Goal: Find contact information: Find contact information

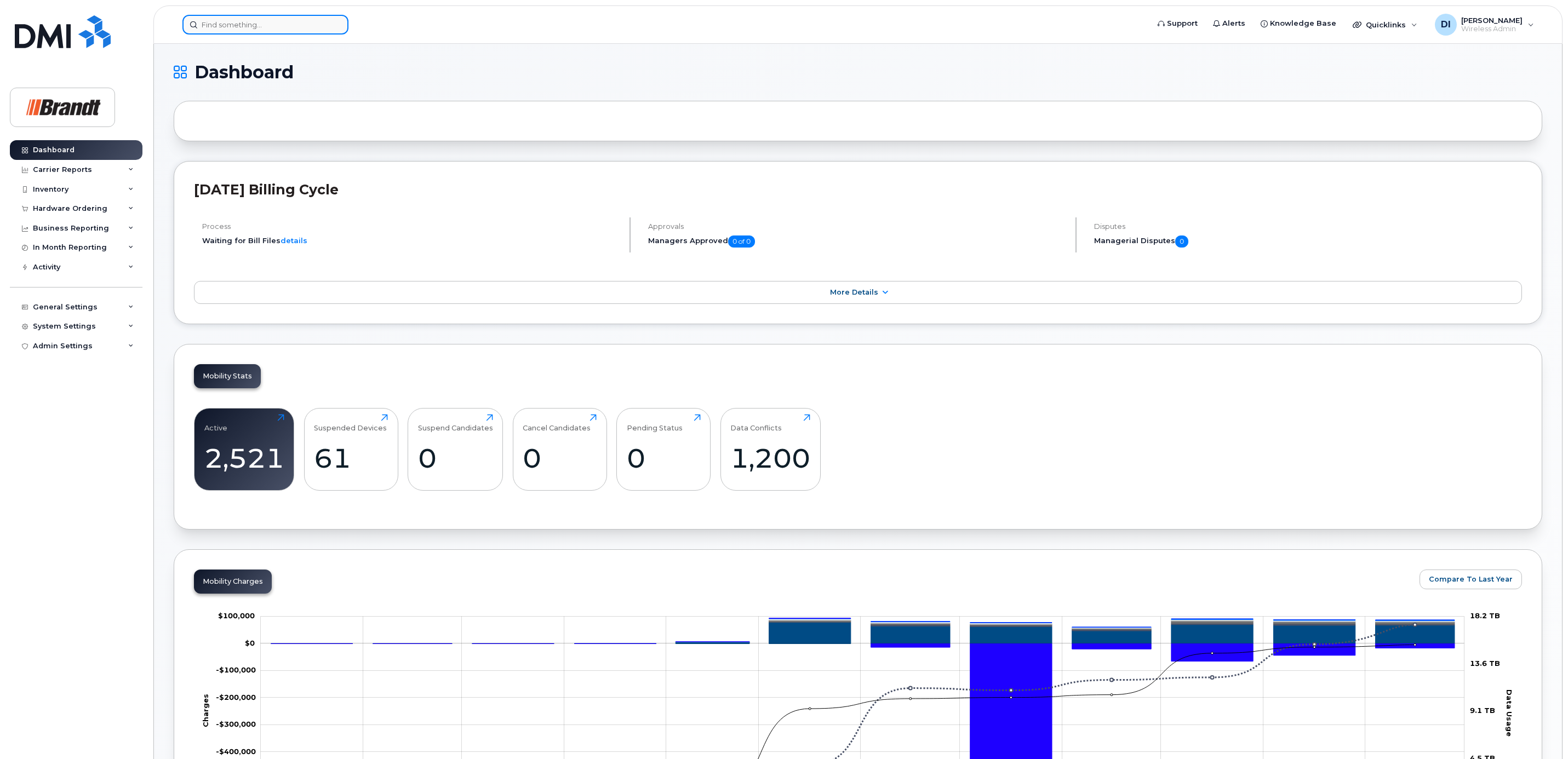
click at [268, 20] on input at bounding box center [266, 24] width 166 height 20
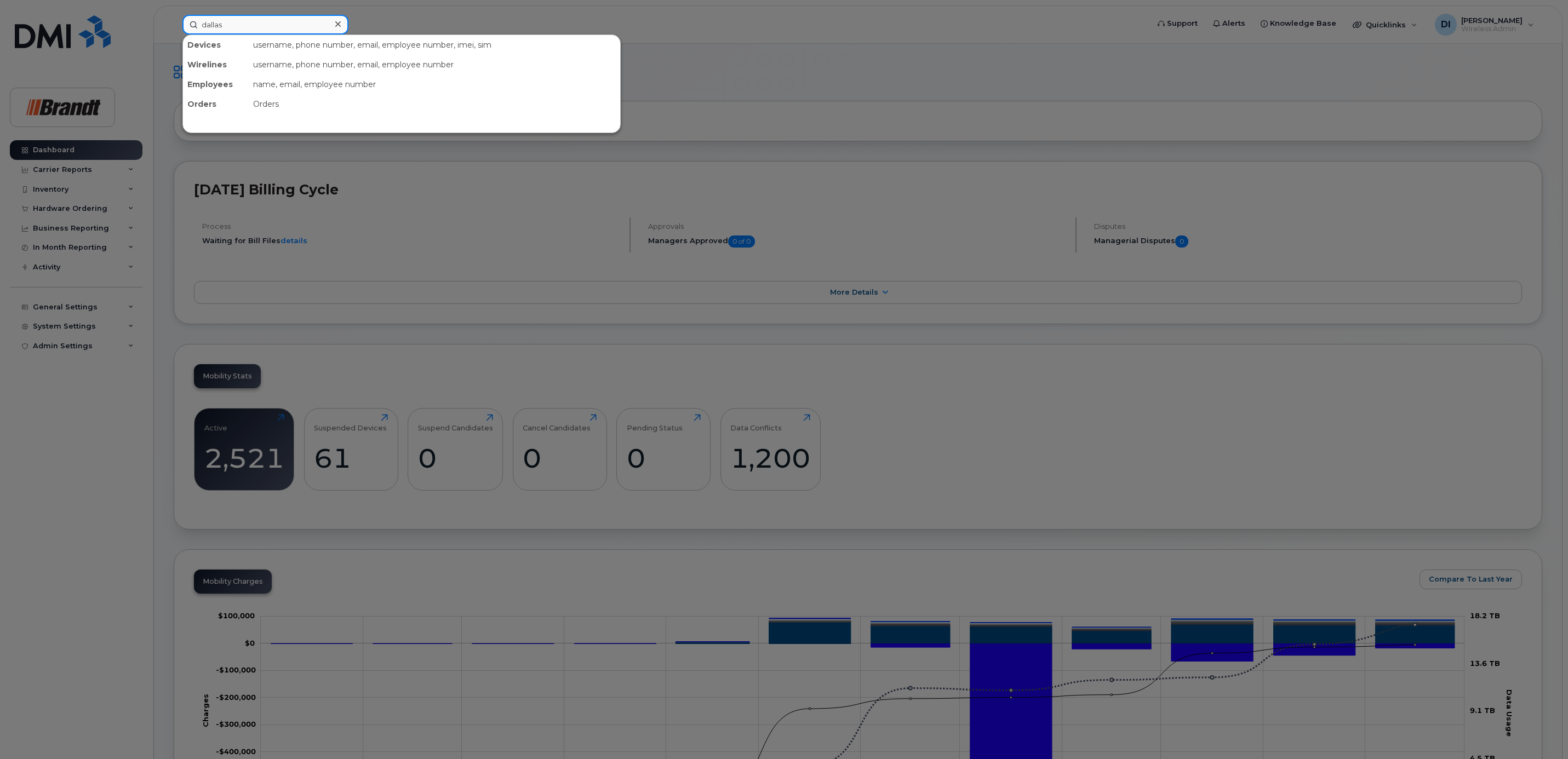
type input "dallas"
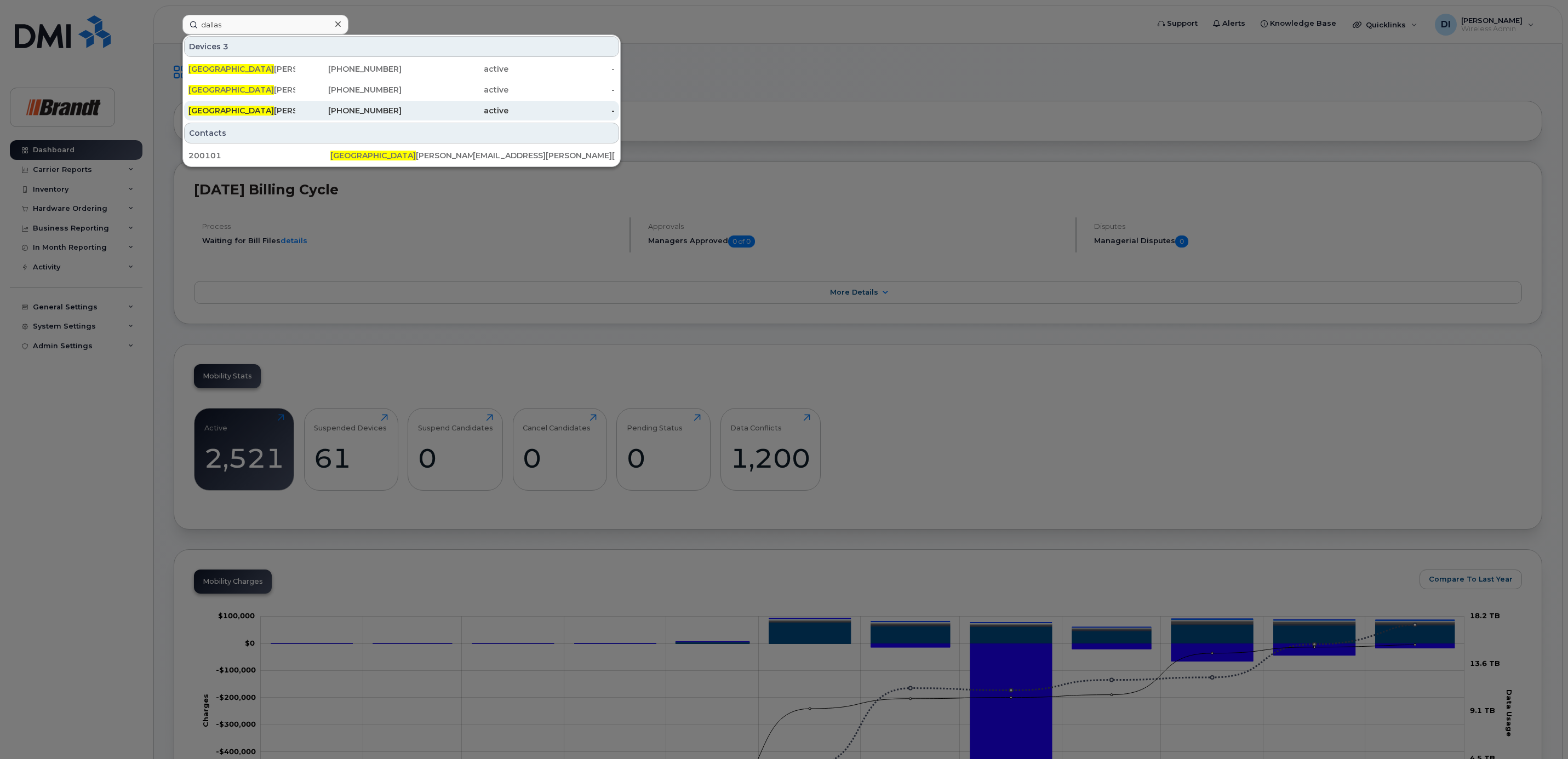
click at [217, 115] on div "Dallas Isaac" at bounding box center [242, 111] width 107 height 11
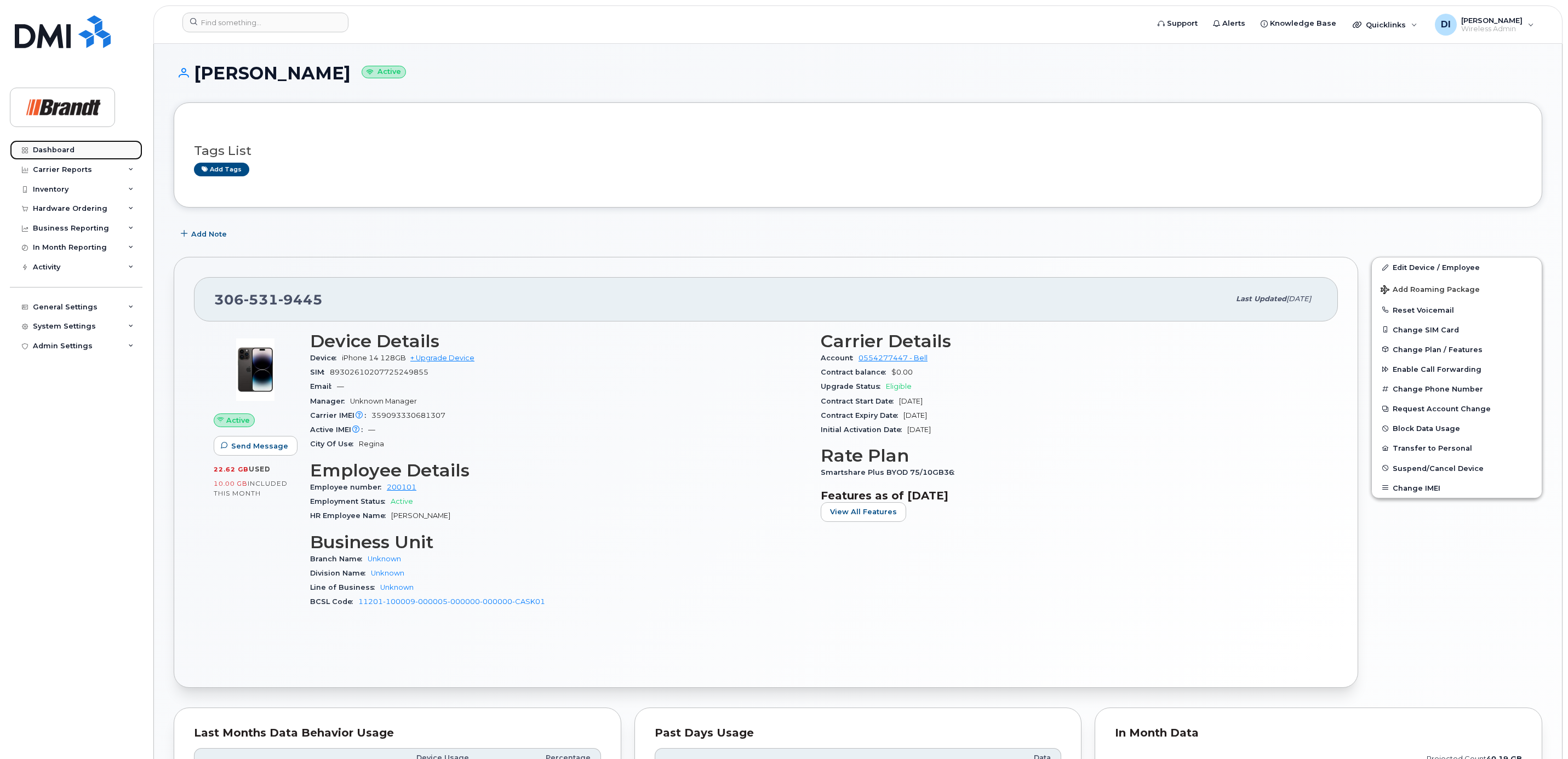
click at [62, 145] on link "Dashboard" at bounding box center [76, 150] width 133 height 20
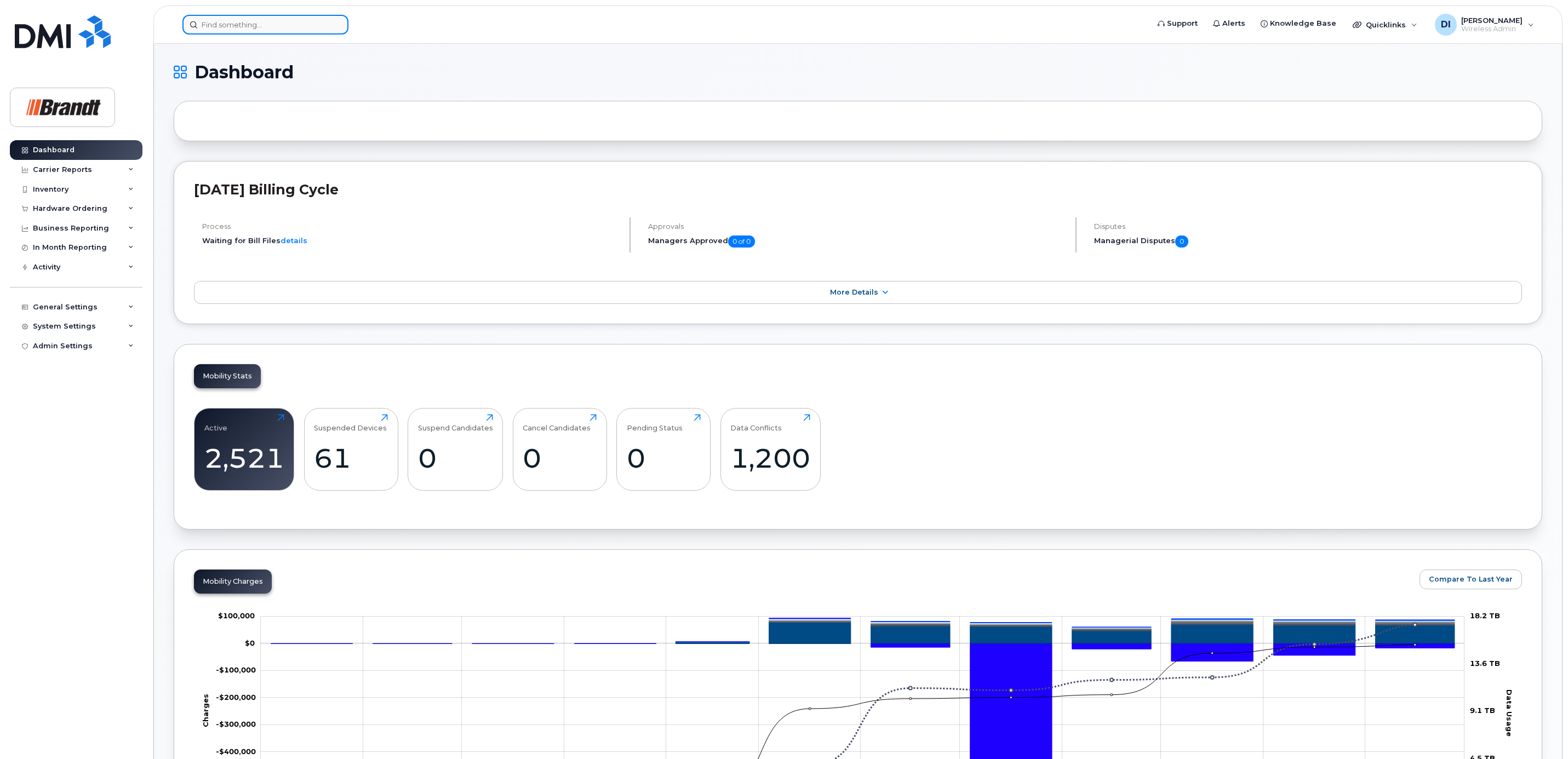
click at [259, 24] on input at bounding box center [266, 24] width 166 height 20
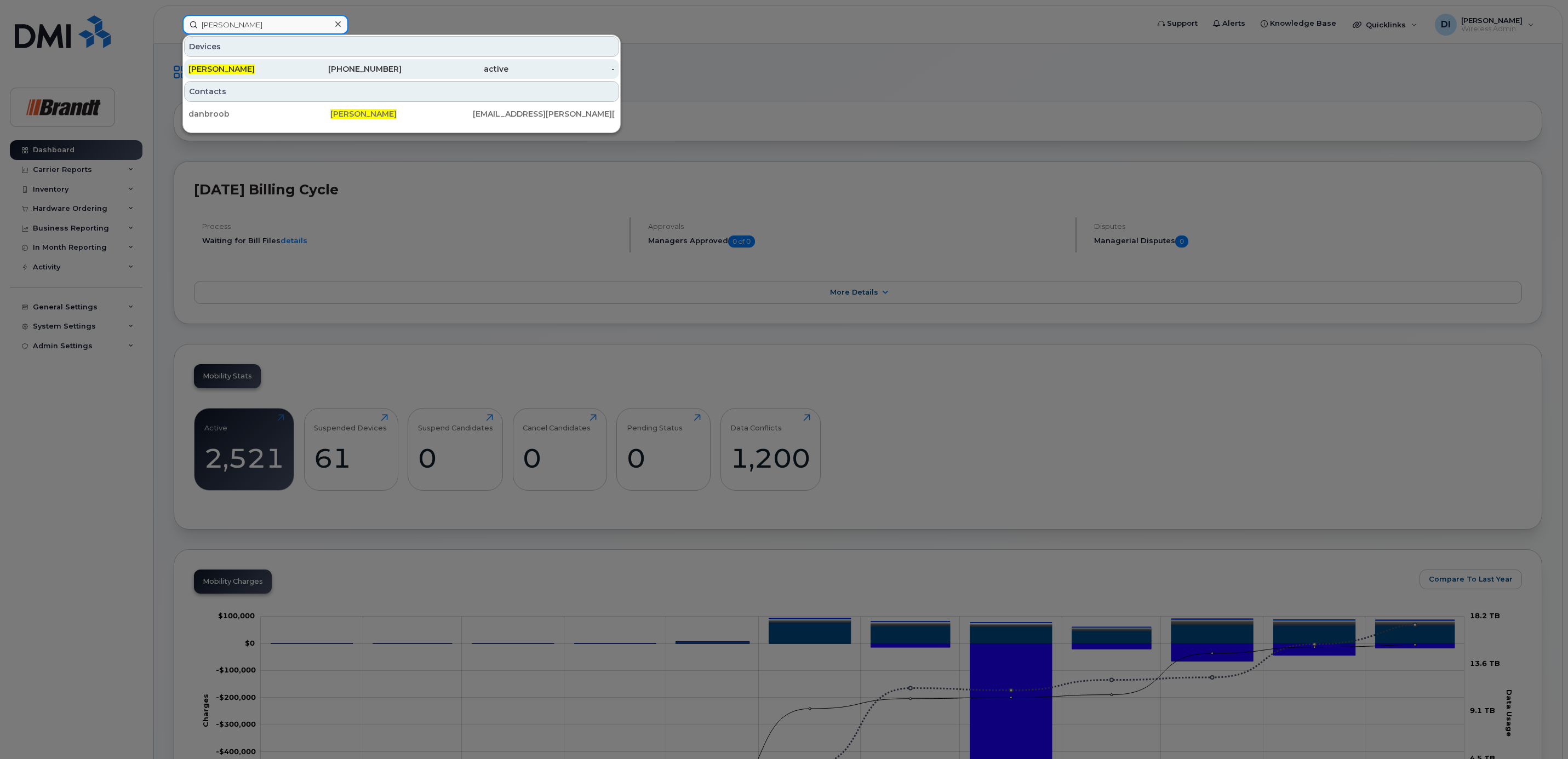
type input "brent danbrook"
click at [228, 73] on span "Brent Danbrook" at bounding box center [222, 69] width 66 height 10
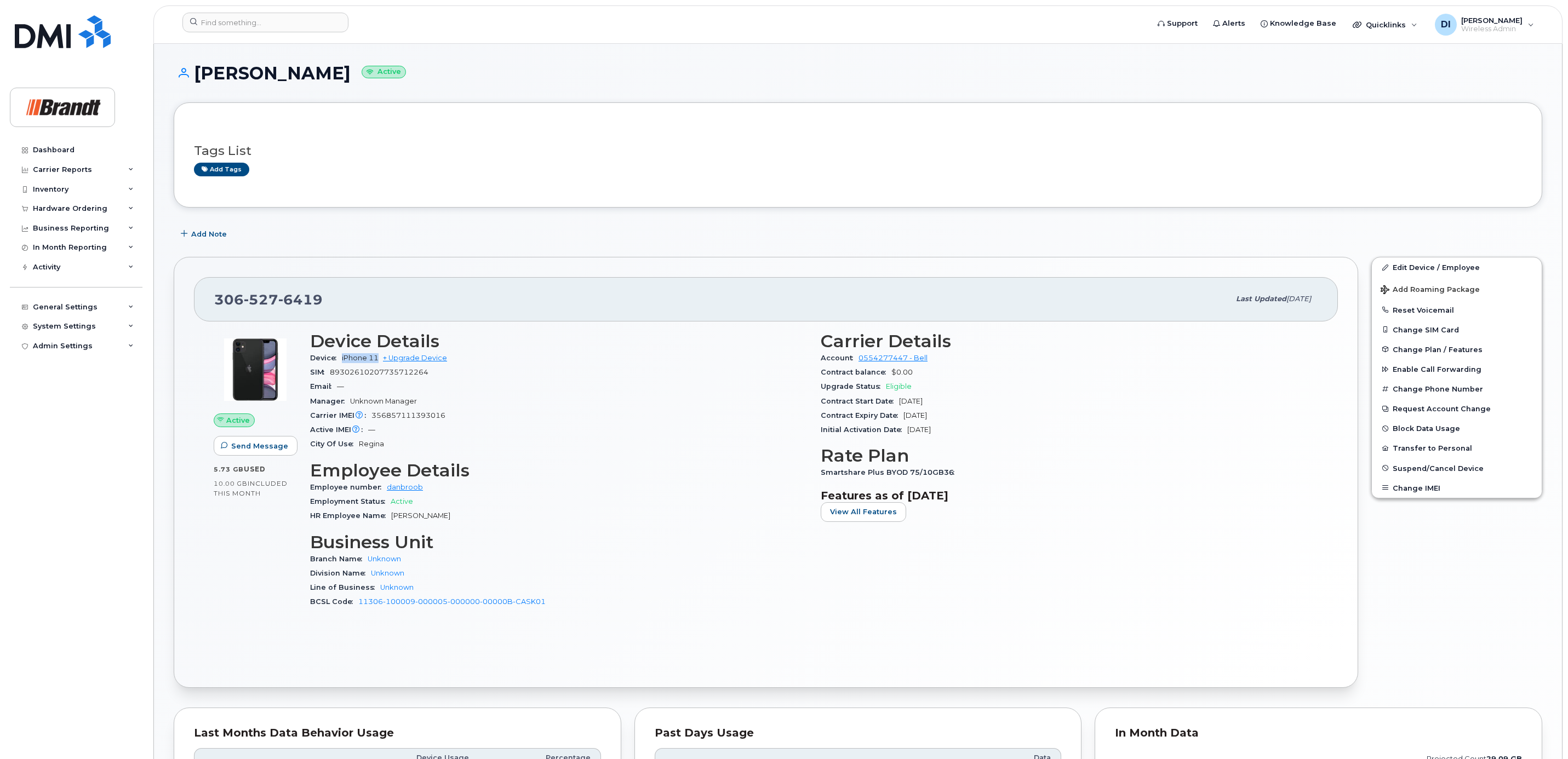
drag, startPoint x: 344, startPoint y: 359, endPoint x: 380, endPoint y: 363, distance: 36.2
click at [378, 362] on span "iPhone 11" at bounding box center [360, 358] width 37 height 8
click at [659, 293] on div "306 527 6419" at bounding box center [722, 299] width 1015 height 23
click at [233, 25] on input at bounding box center [266, 22] width 166 height 20
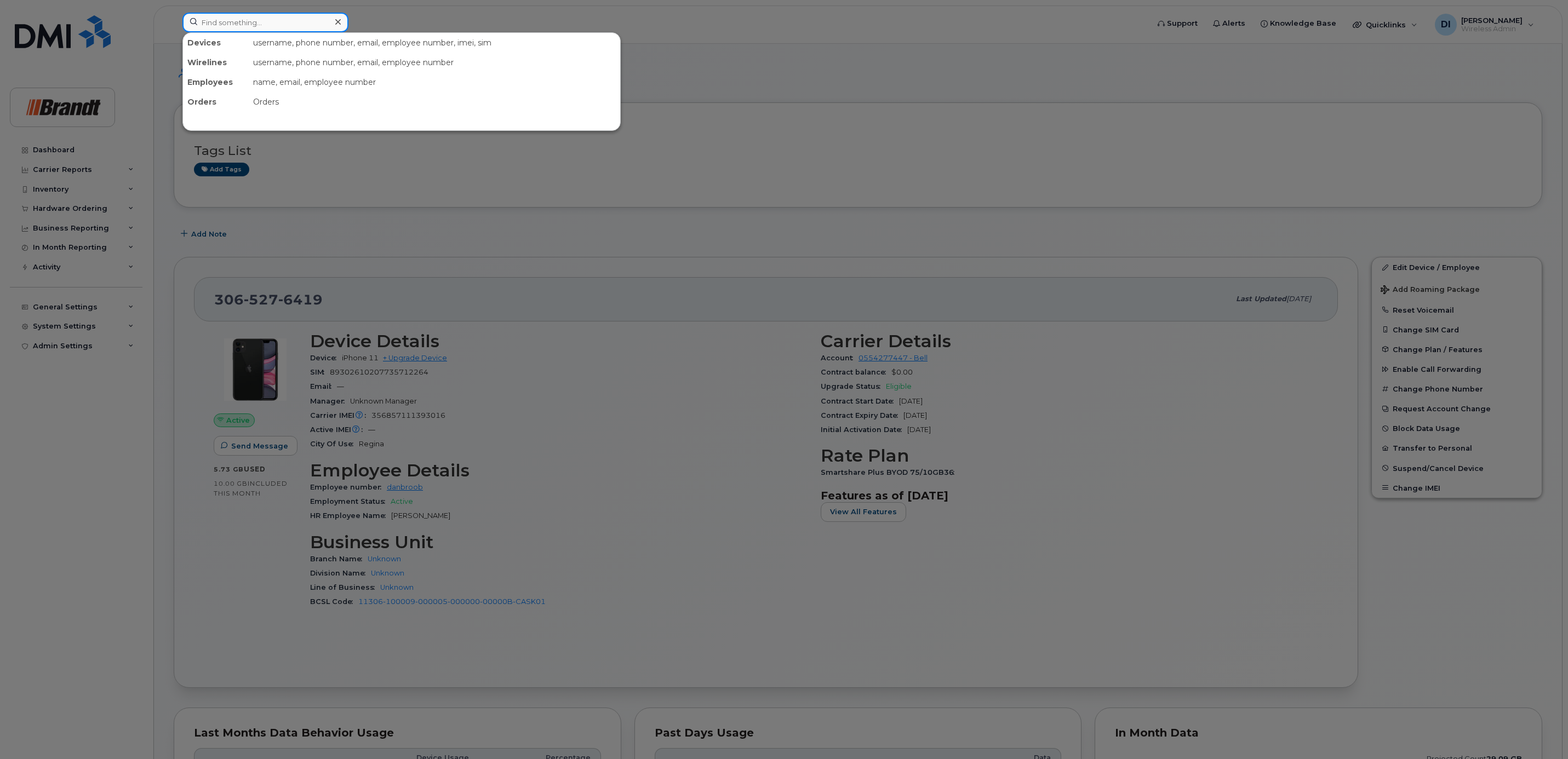
paste input "Cameron Graham"
click at [278, 23] on input "Cameron Graham" at bounding box center [266, 22] width 166 height 20
click at [277, 24] on input "Cameron Graham" at bounding box center [266, 22] width 166 height 20
drag, startPoint x: 276, startPoint y: 20, endPoint x: 80, endPoint y: 26, distance: 196.1
click at [174, 26] on div "Cameron Graham No results" at bounding box center [662, 24] width 977 height 24
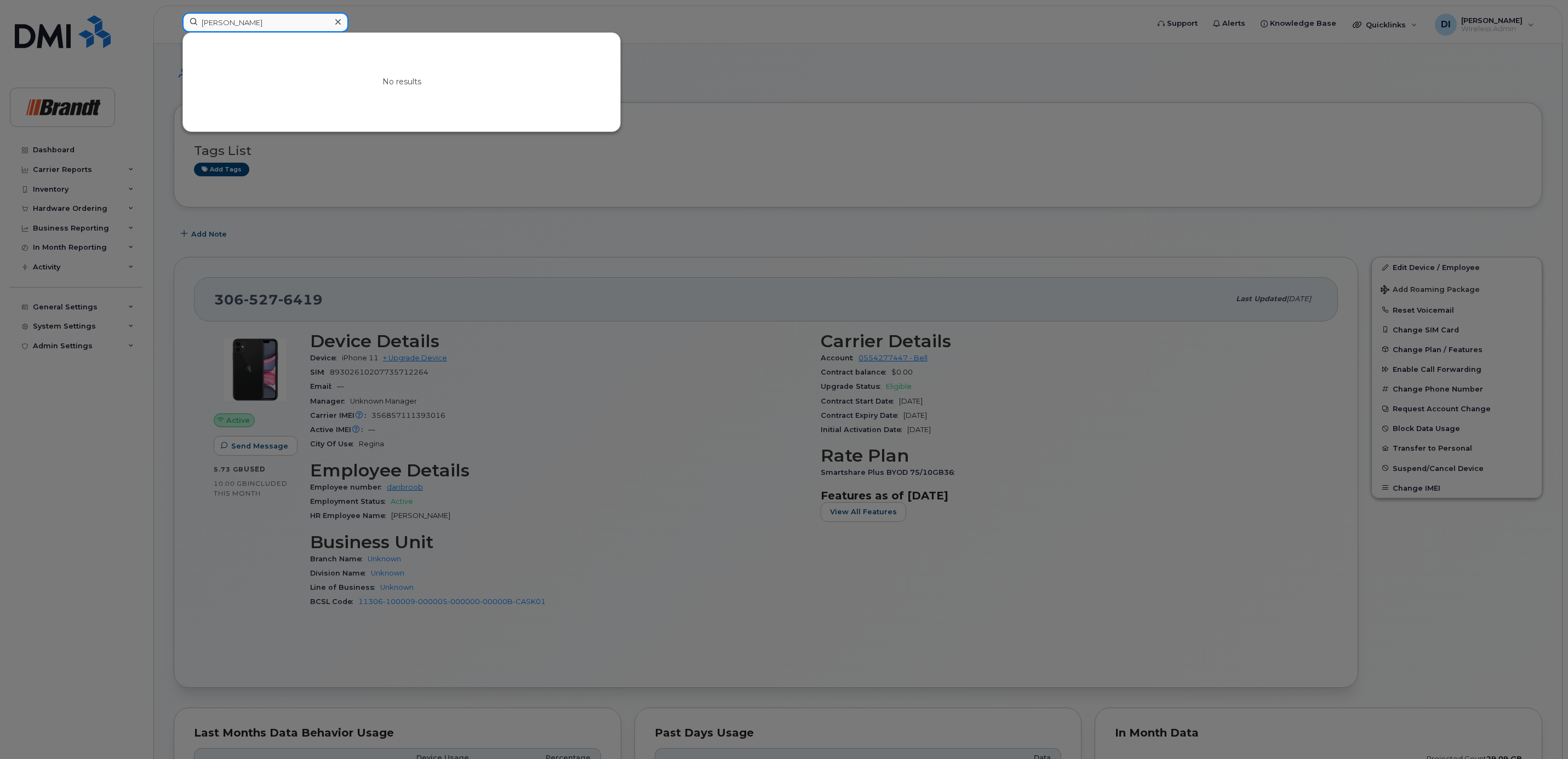
paste input "MEULEN"
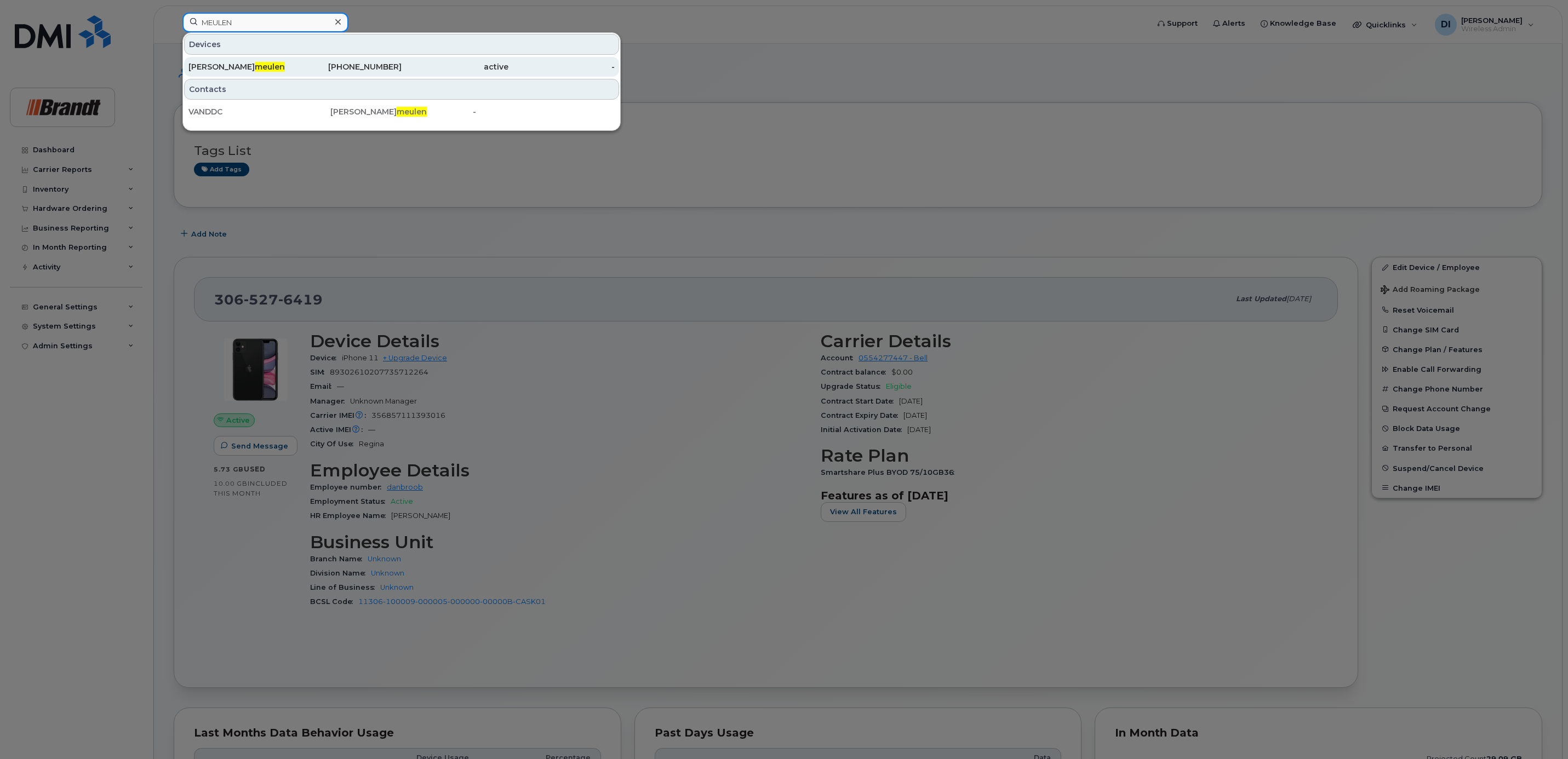
type input "MEULEN"
click at [267, 67] on span "meulen" at bounding box center [270, 67] width 30 height 10
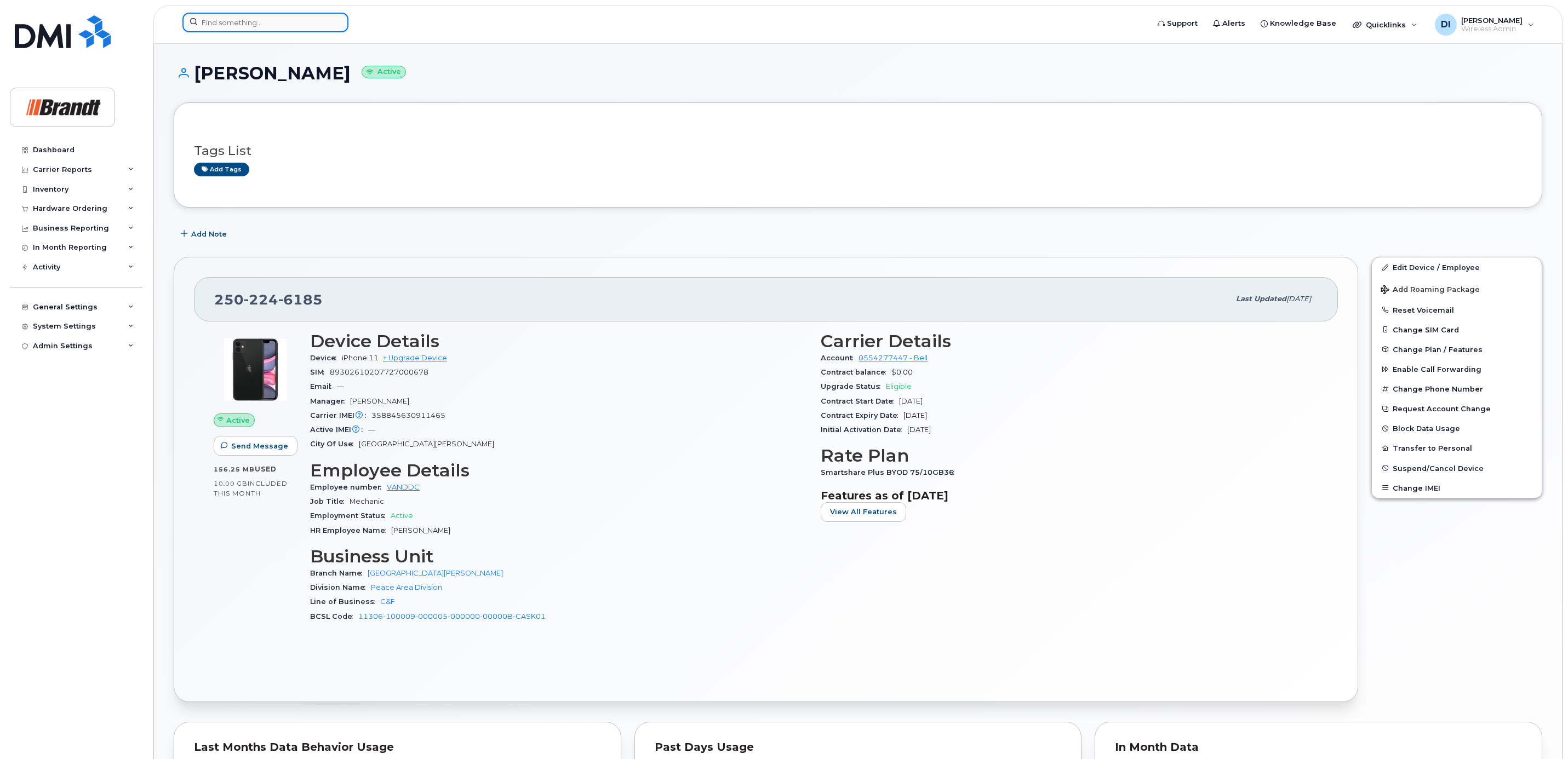
click at [246, 22] on input at bounding box center [266, 22] width 166 height 20
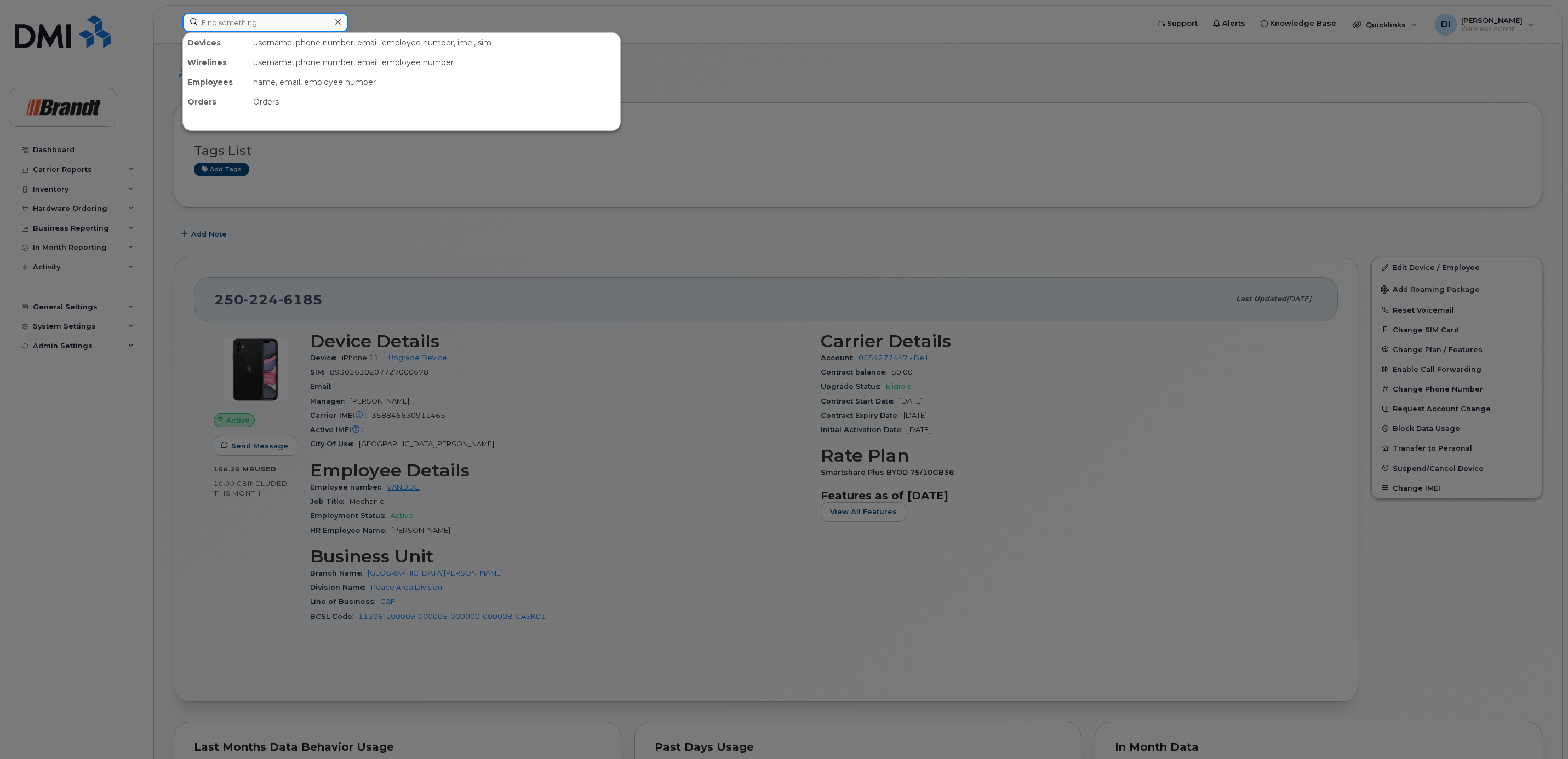
paste input "[PERSON_NAME]"
click at [904, 156] on div at bounding box center [784, 380] width 1568 height 759
click at [284, 20] on input "[PERSON_NAME]" at bounding box center [266, 22] width 166 height 20
type input "J"
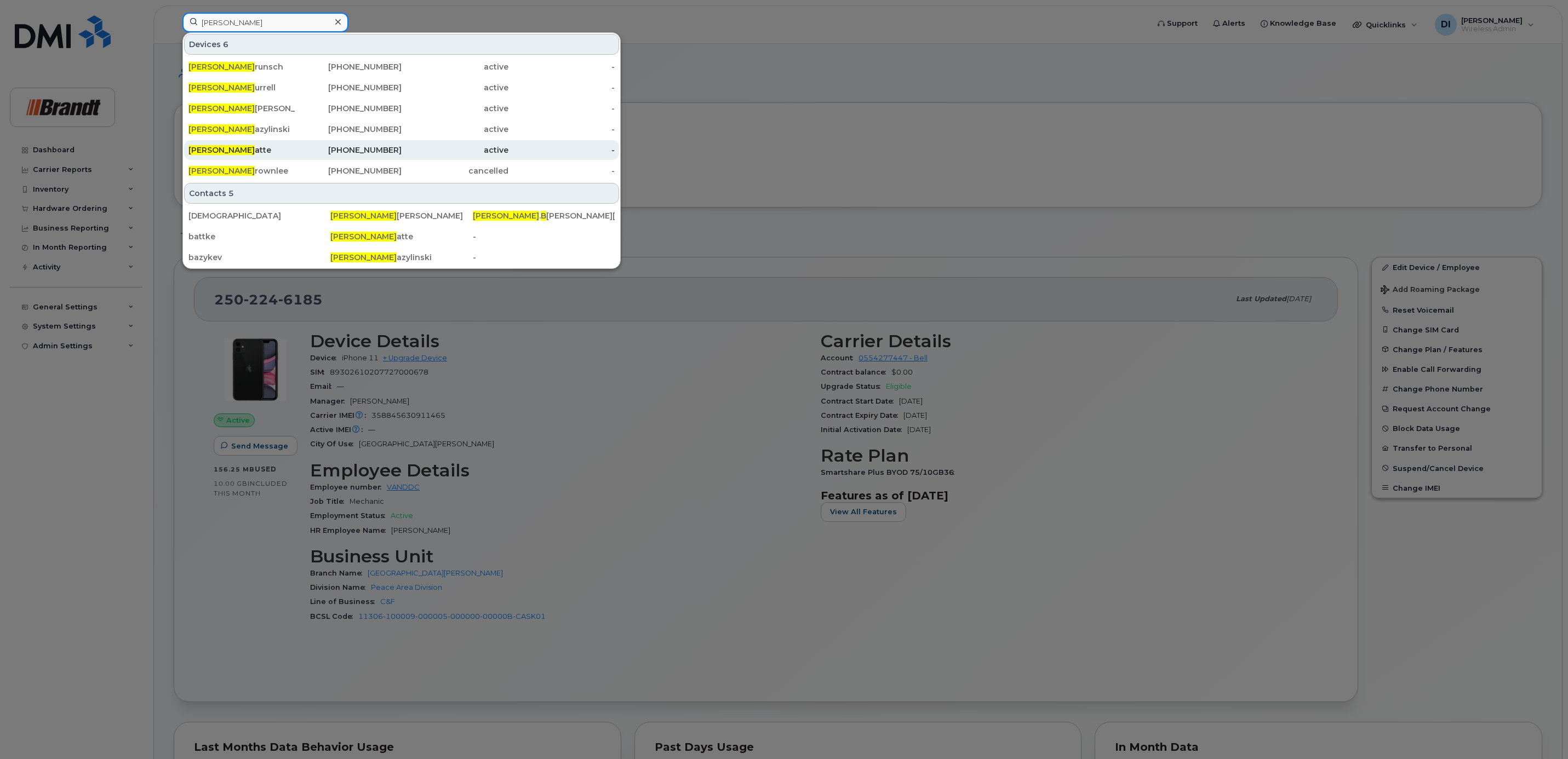
type input "kevin b"
click at [231, 151] on div "Kevin B atte" at bounding box center [242, 150] width 107 height 11
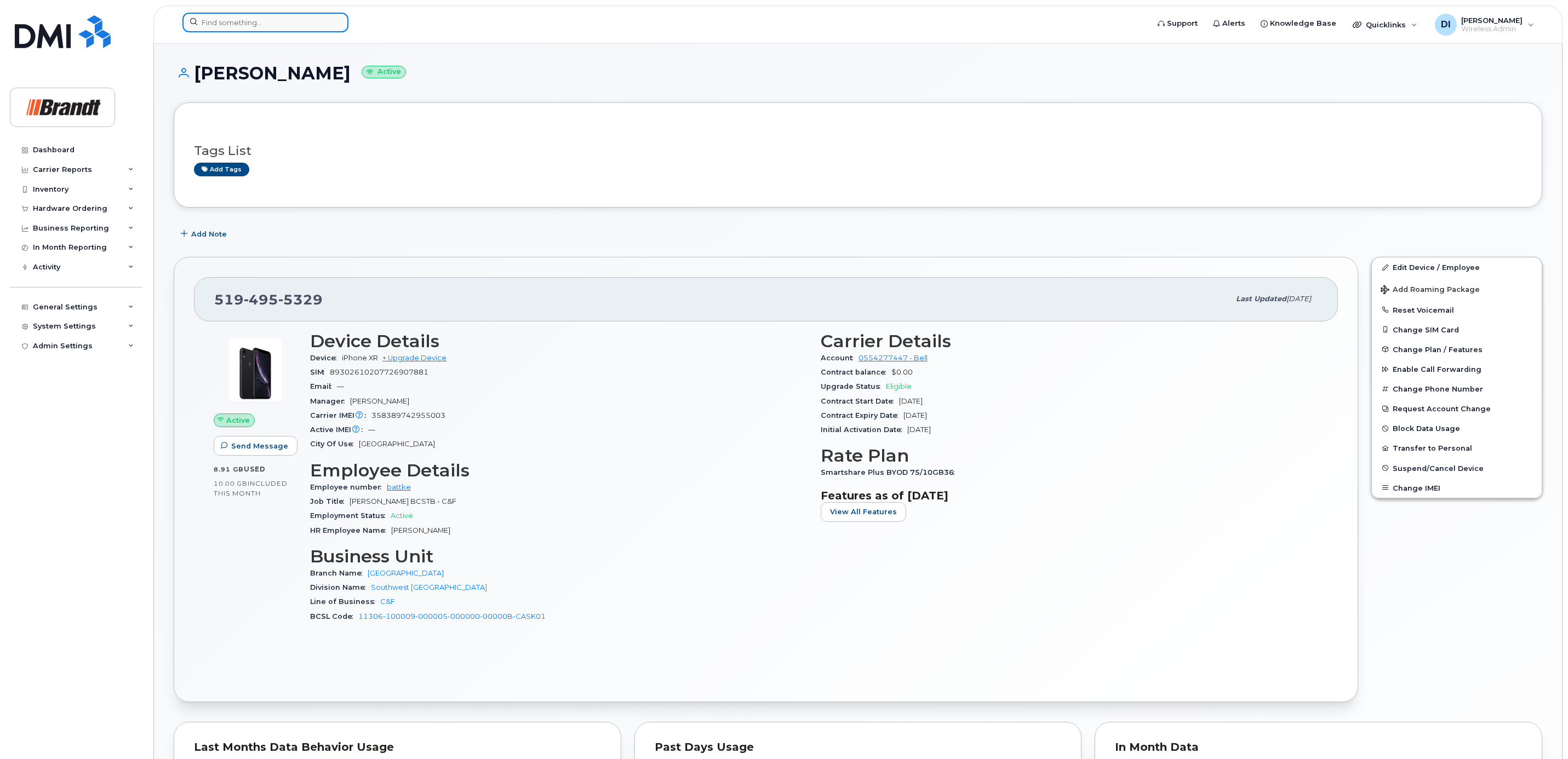
click at [237, 17] on input at bounding box center [266, 22] width 166 height 20
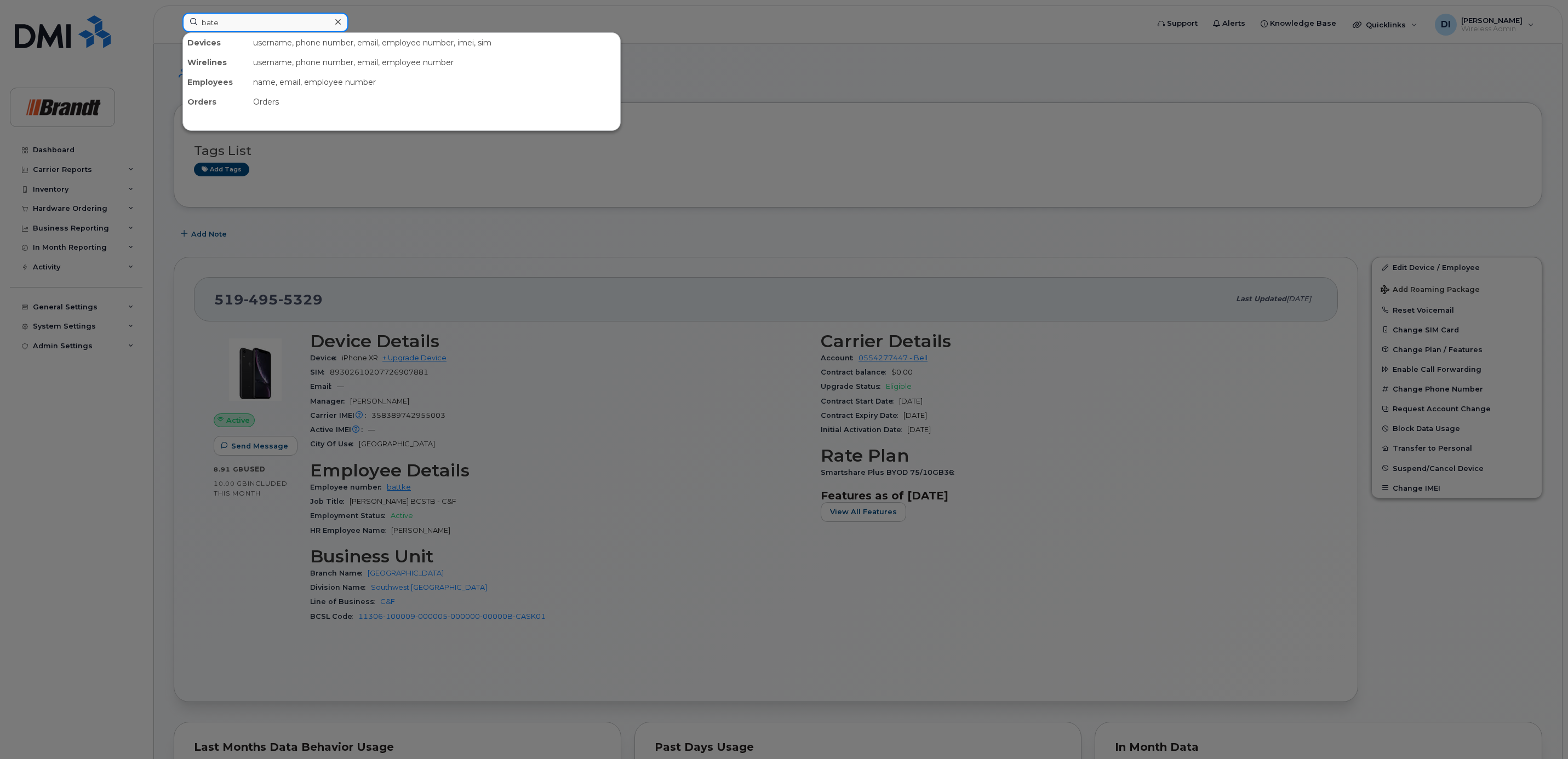
type input "[PERSON_NAME]"
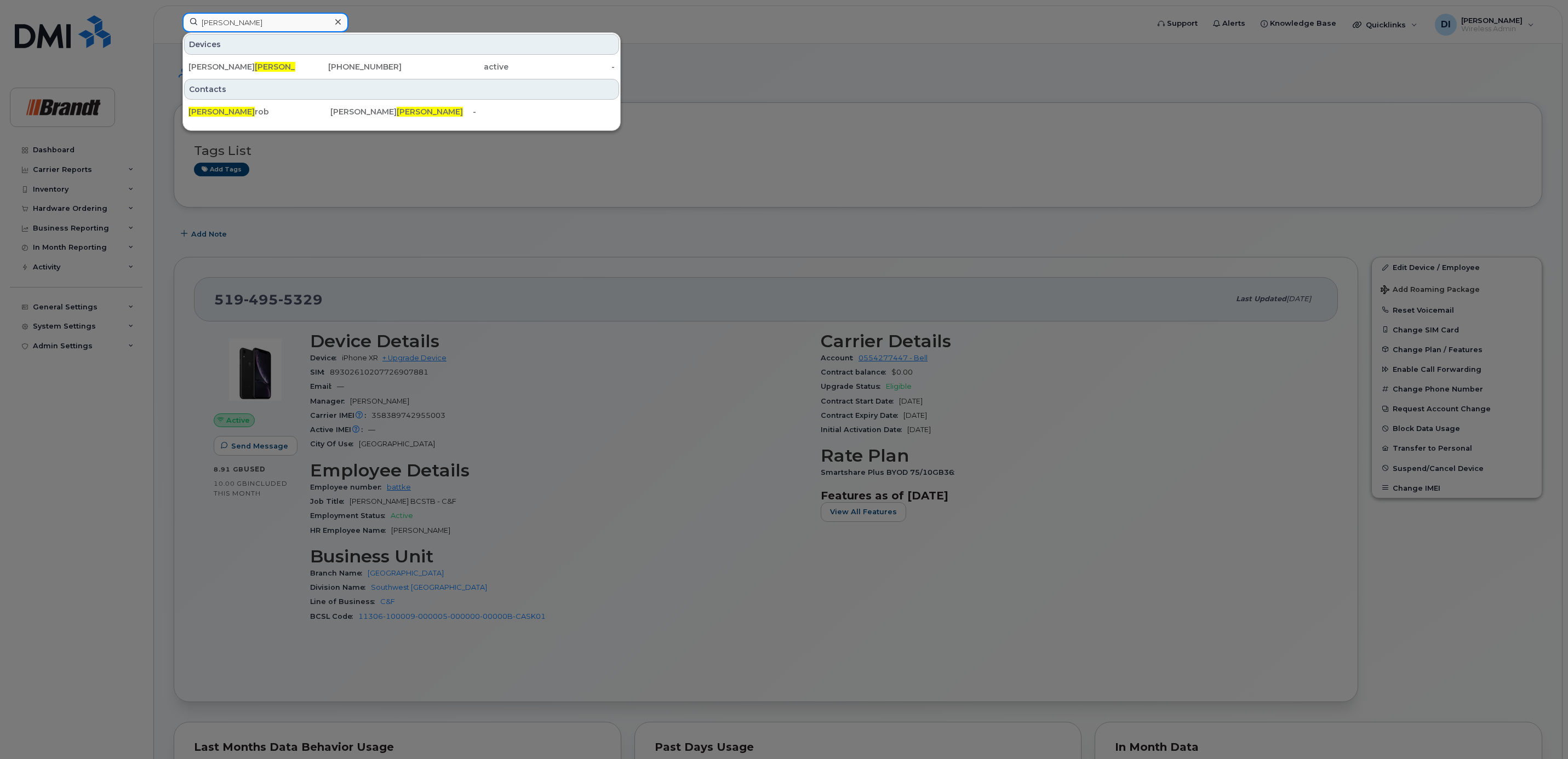
drag, startPoint x: 237, startPoint y: 17, endPoint x: 40, endPoint y: 22, distance: 197.1
click at [174, 22] on div "[PERSON_NAME] Devices [PERSON_NAME] [PHONE_NUMBER] active - Contacts [PERSON_NA…" at bounding box center [662, 24] width 977 height 24
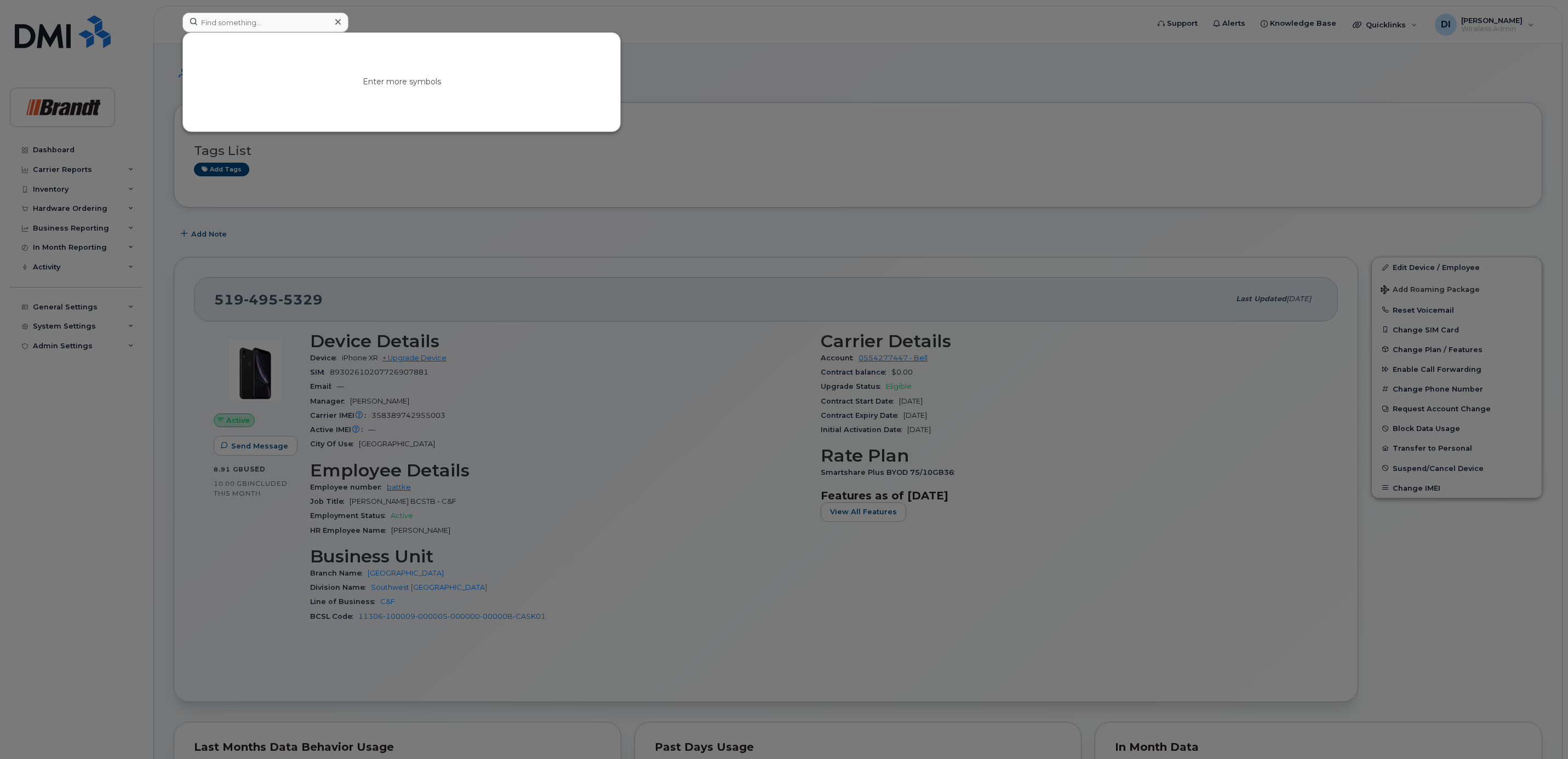
click at [998, 39] on div at bounding box center [784, 380] width 1568 height 759
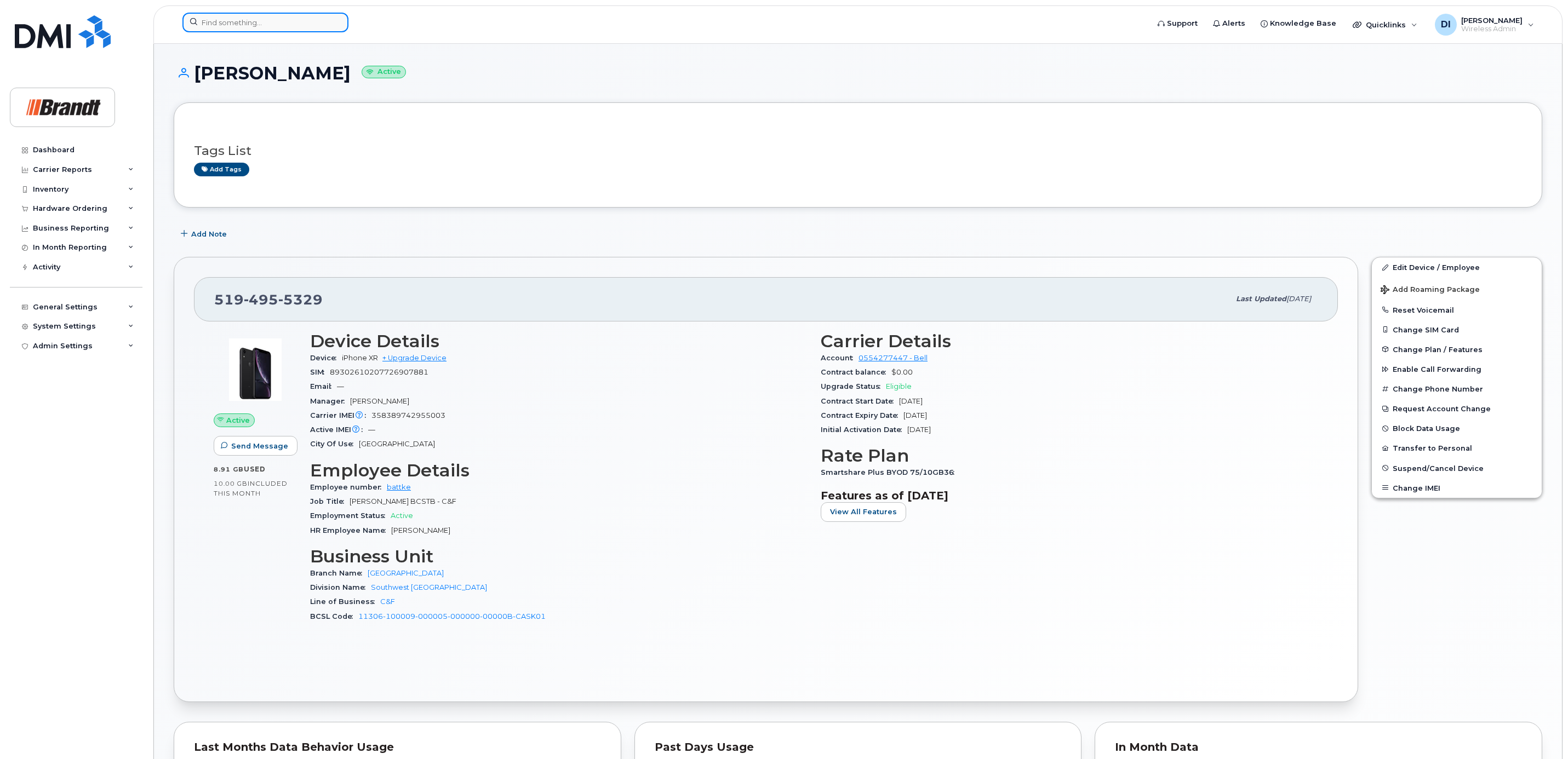
click at [257, 22] on input at bounding box center [266, 22] width 166 height 20
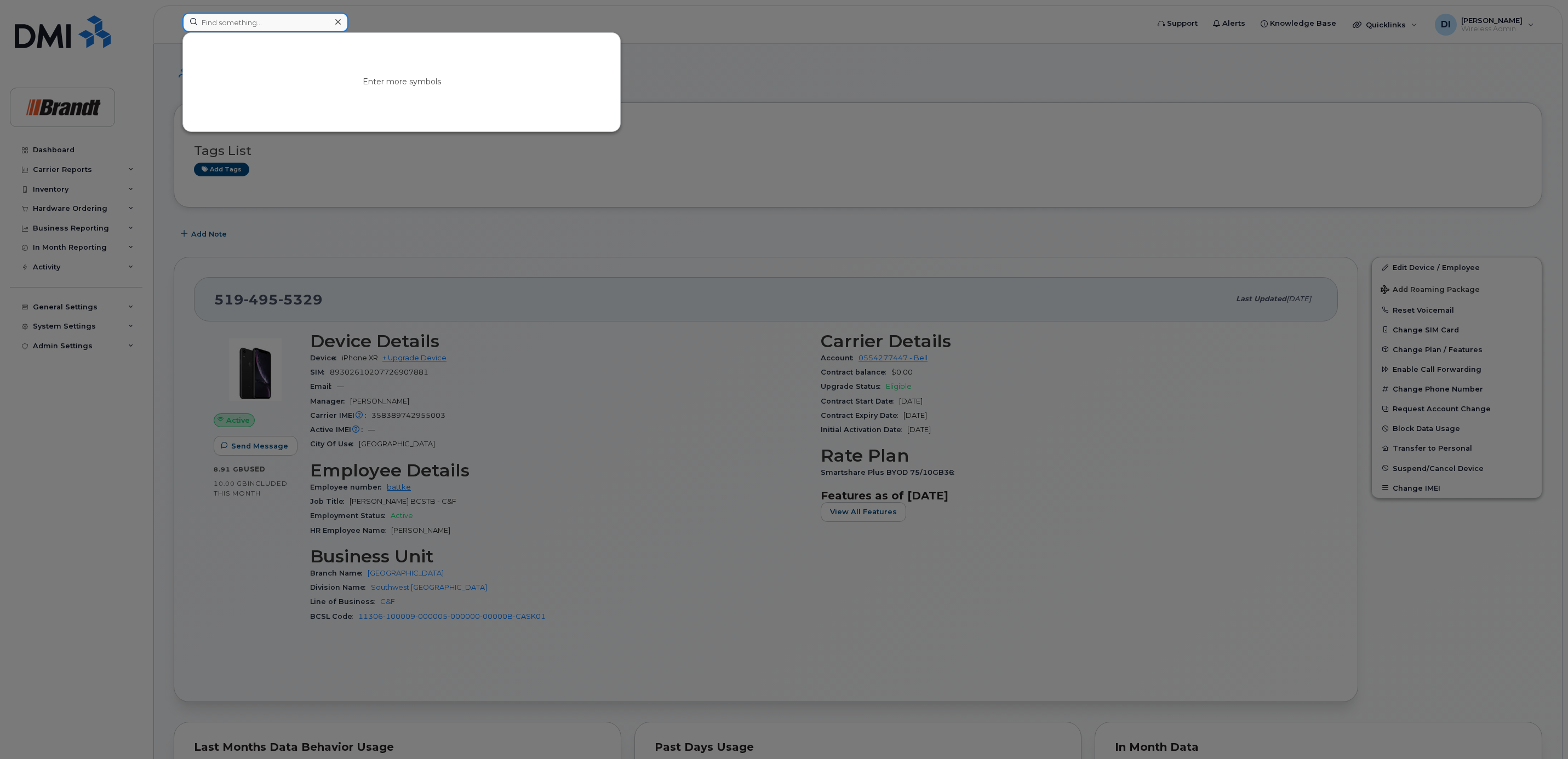
paste input "[PERSON_NAME]"
click at [278, 25] on input "[PERSON_NAME]" at bounding box center [266, 22] width 166 height 20
drag, startPoint x: 270, startPoint y: 24, endPoint x: 135, endPoint y: 20, distance: 135.1
click at [174, 20] on div "[PERSON_NAME] No results" at bounding box center [662, 24] width 977 height 24
paste input "[PERSON_NAME]"
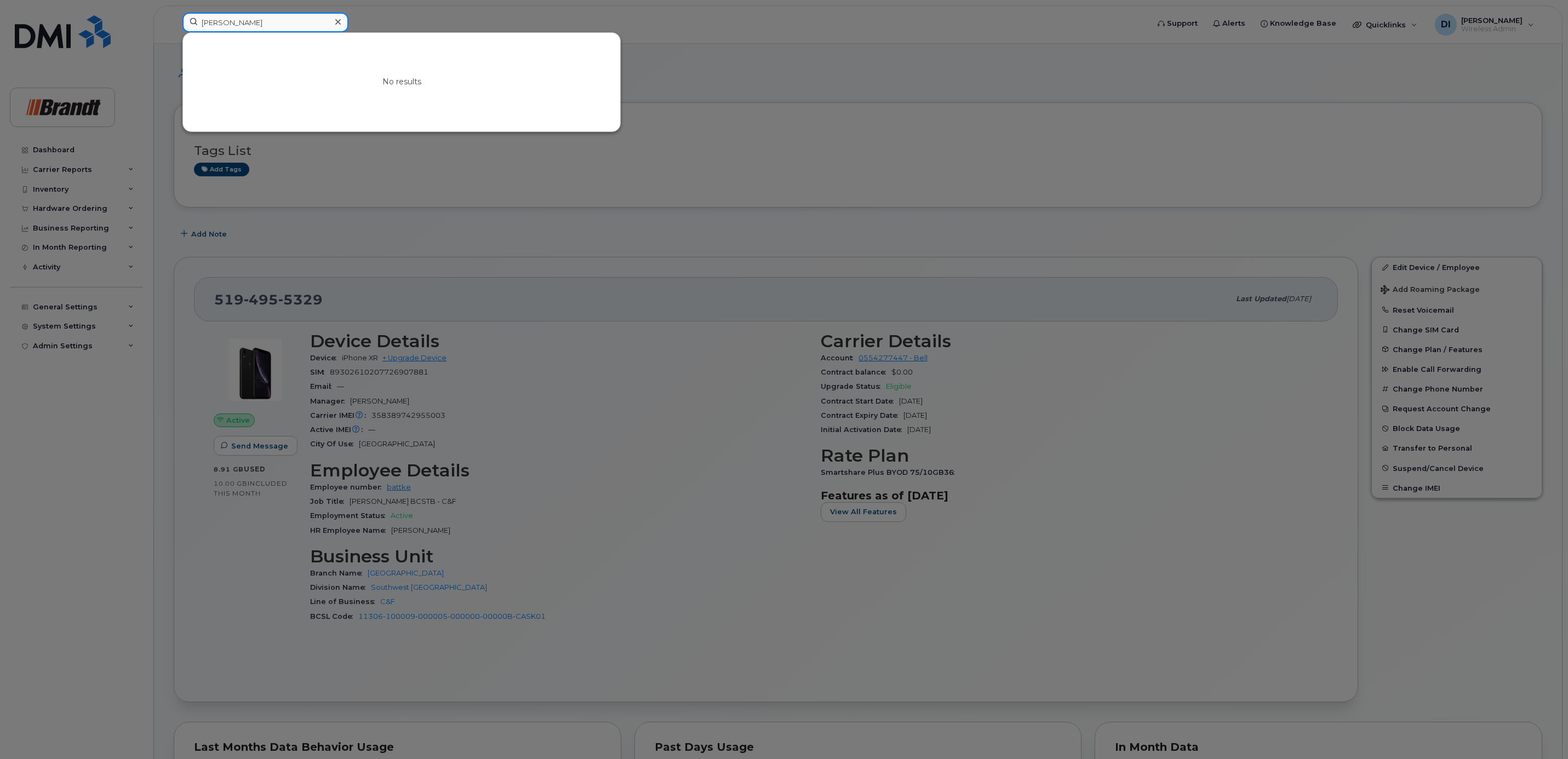
click at [278, 24] on input "[PERSON_NAME]" at bounding box center [266, 22] width 166 height 20
drag, startPoint x: 278, startPoint y: 24, endPoint x: 53, endPoint y: 39, distance: 225.5
click at [174, 37] on div "[PERSON_NAME] No results" at bounding box center [662, 24] width 977 height 24
paste input "[PERSON_NAME]"
click at [216, 24] on input "[PERSON_NAME]" at bounding box center [266, 22] width 166 height 20
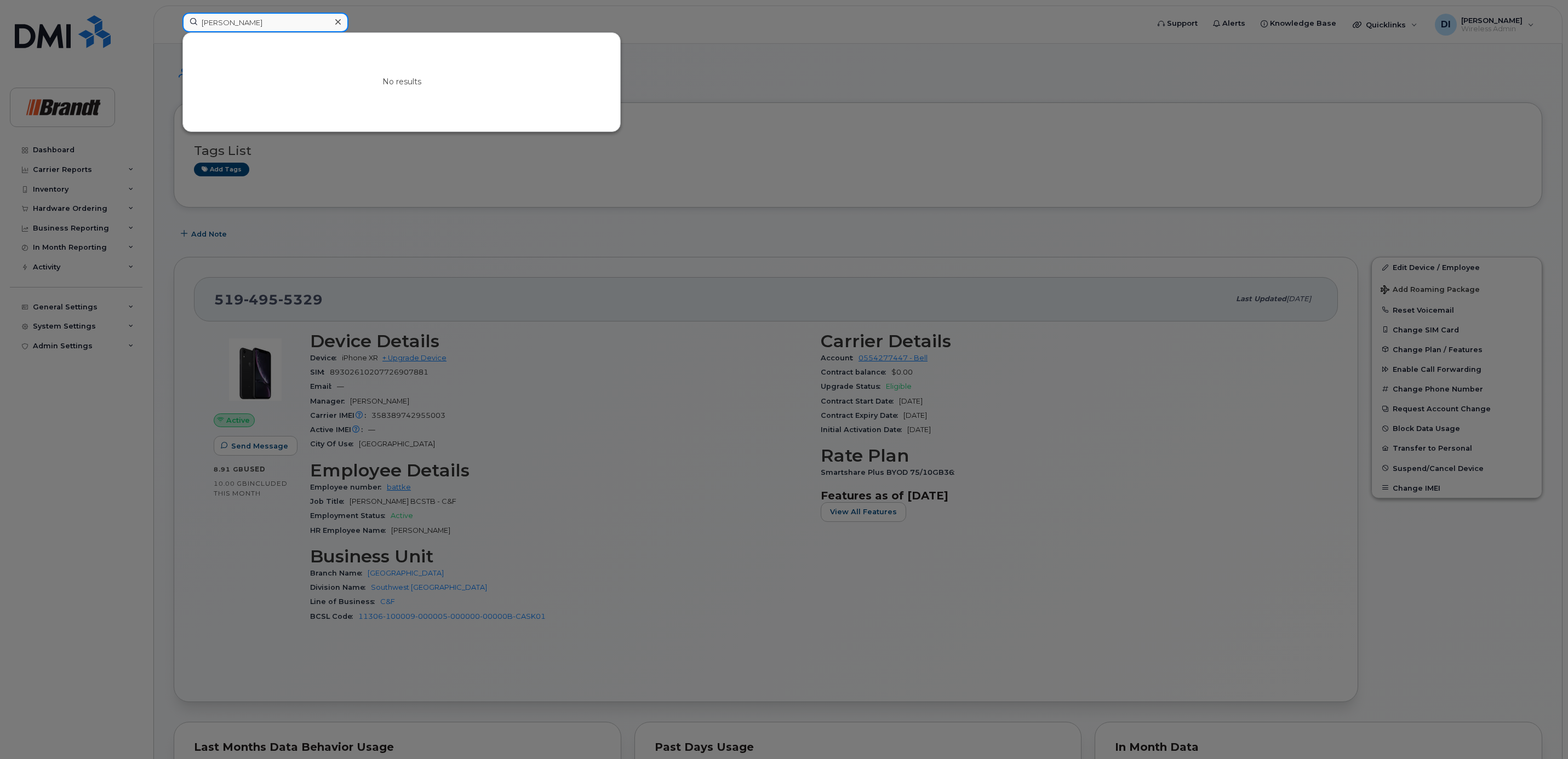
click at [273, 23] on input "[PERSON_NAME]" at bounding box center [266, 22] width 166 height 20
drag, startPoint x: 270, startPoint y: 23, endPoint x: 142, endPoint y: 31, distance: 128.2
click at [174, 31] on div "[PERSON_NAME] No results" at bounding box center [662, 24] width 977 height 24
paste input "[PERSON_NAME]"
click at [253, 23] on input "[PERSON_NAME]" at bounding box center [266, 22] width 166 height 20
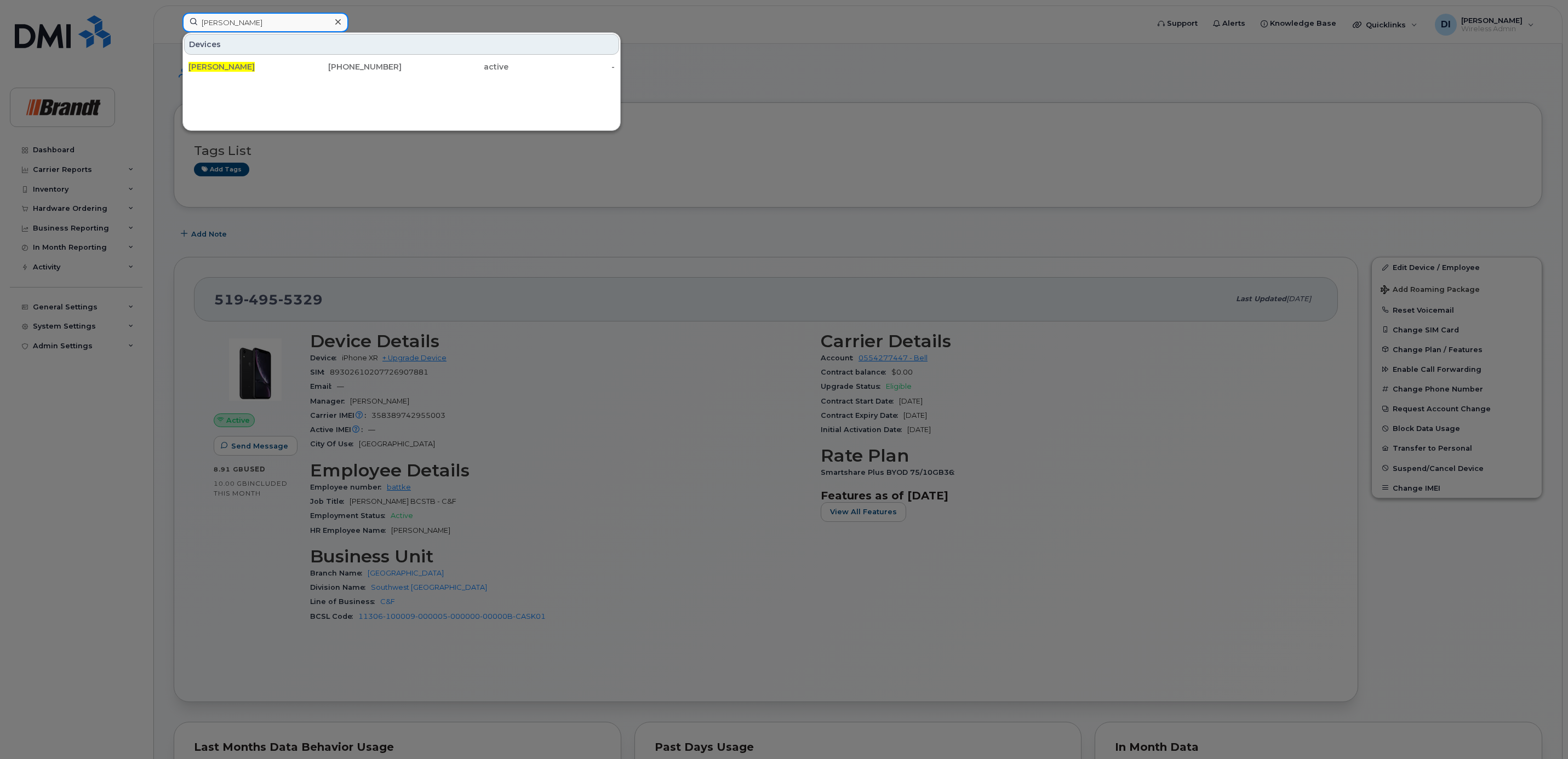
drag, startPoint x: 253, startPoint y: 23, endPoint x: 147, endPoint y: 35, distance: 106.7
click at [174, 35] on div "[PERSON_NAME] Devices [PERSON_NAME] [PHONE_NUMBER] active -" at bounding box center [662, 24] width 977 height 24
paste input "[PERSON_NAME]"
click at [222, 27] on input "[PERSON_NAME]" at bounding box center [266, 22] width 166 height 20
click at [233, 23] on input "[PERSON_NAME]" at bounding box center [266, 22] width 166 height 20
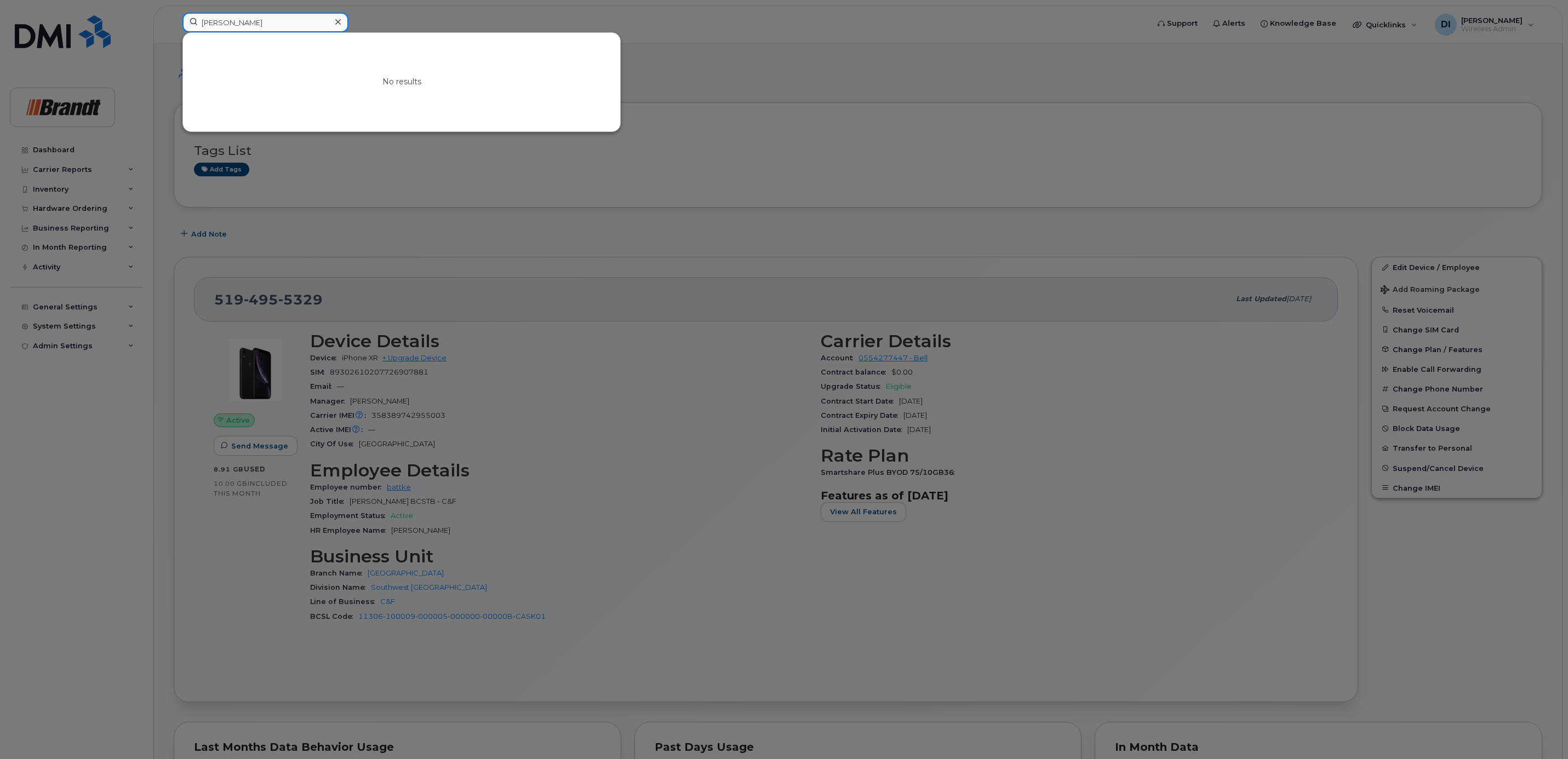
drag, startPoint x: 237, startPoint y: 23, endPoint x: 113, endPoint y: 32, distance: 124.3
click at [174, 32] on div "[PERSON_NAME] No results" at bounding box center [662, 24] width 977 height 24
paste input "[PERSON_NAME]"
click at [223, 21] on input "[PERSON_NAME]" at bounding box center [266, 22] width 166 height 20
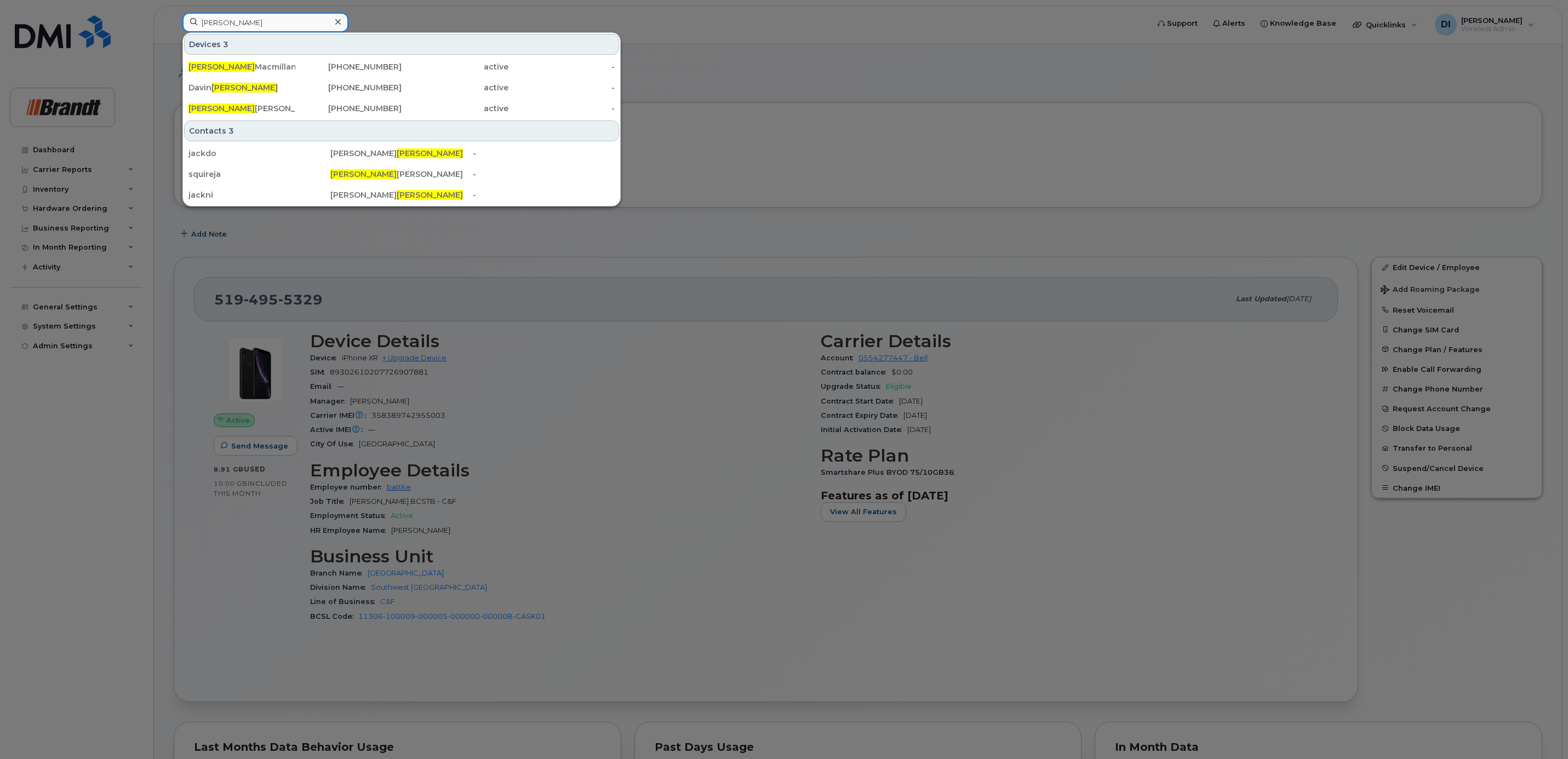
click at [252, 22] on input "[PERSON_NAME]" at bounding box center [266, 22] width 166 height 20
drag, startPoint x: 252, startPoint y: 22, endPoint x: 135, endPoint y: 25, distance: 117.0
click at [174, 25] on div "[PERSON_NAME] Devices 3 [PERSON_NAME] Macmillan [PHONE_NUMBER] active - [PERSON…" at bounding box center [662, 24] width 977 height 24
paste input "[PERSON_NAME]"
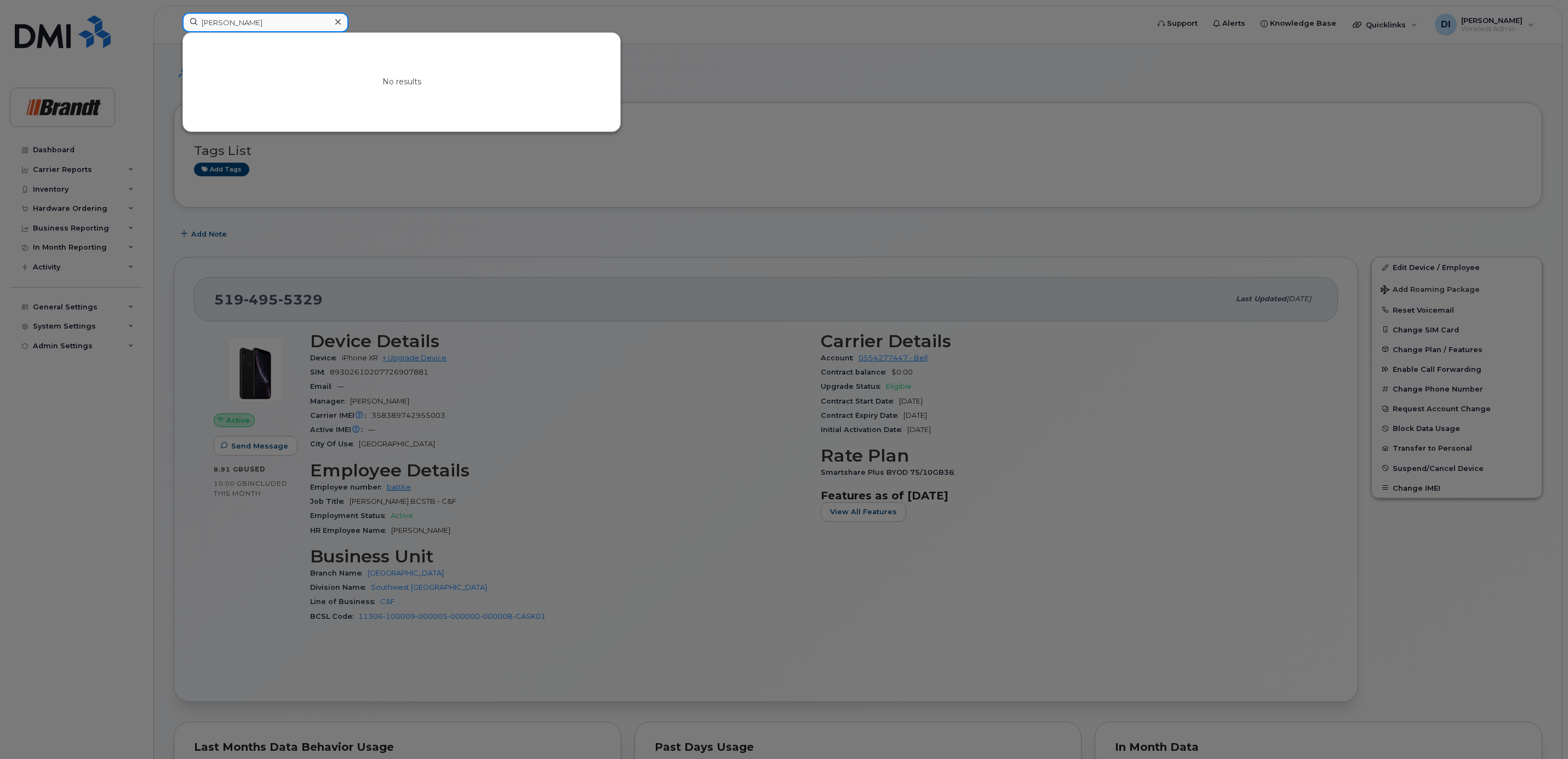
click at [215, 24] on input "[PERSON_NAME]" at bounding box center [266, 22] width 166 height 20
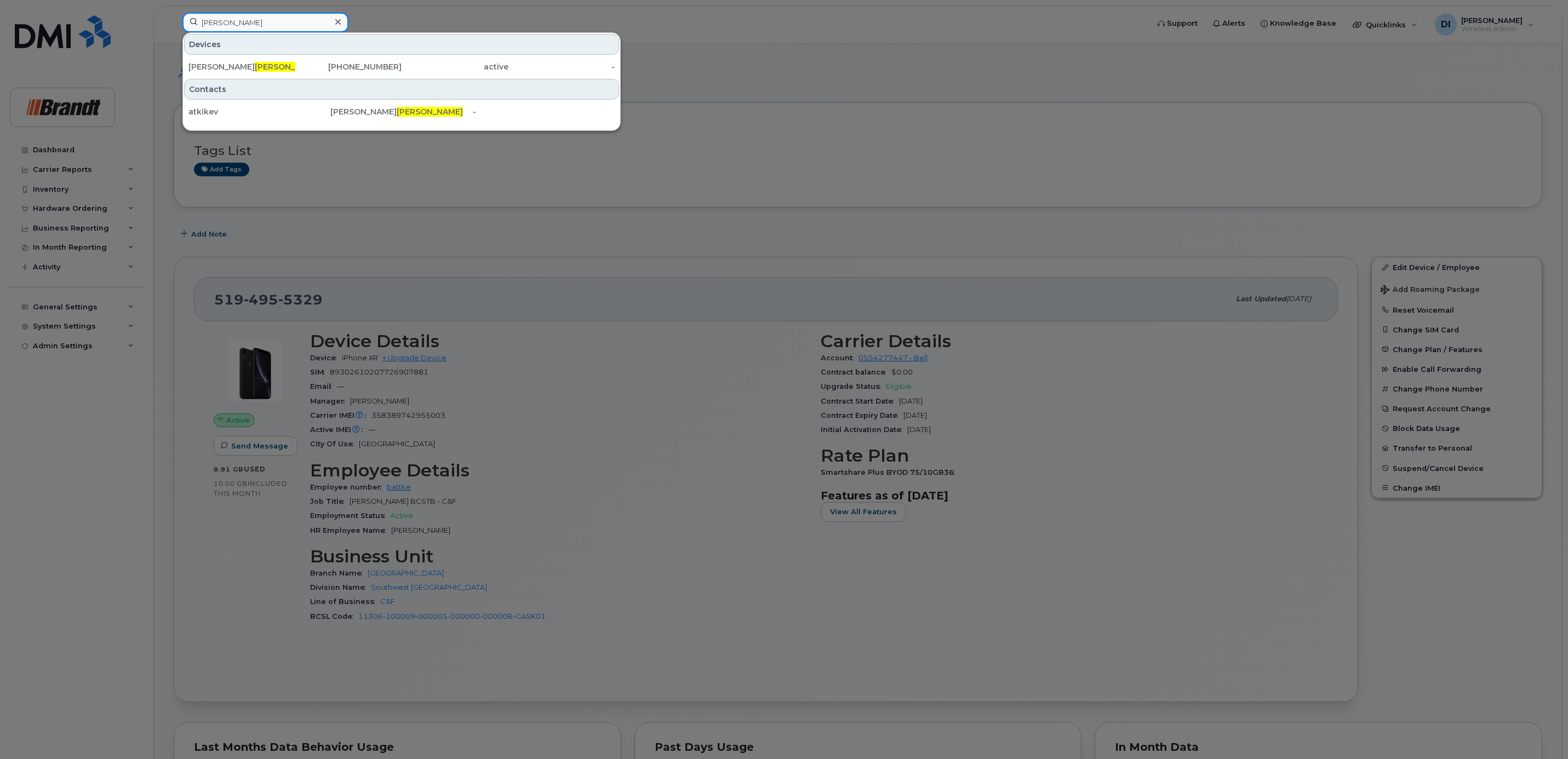
type input "[PERSON_NAME]"
click at [339, 26] on icon at bounding box center [338, 21] width 6 height 9
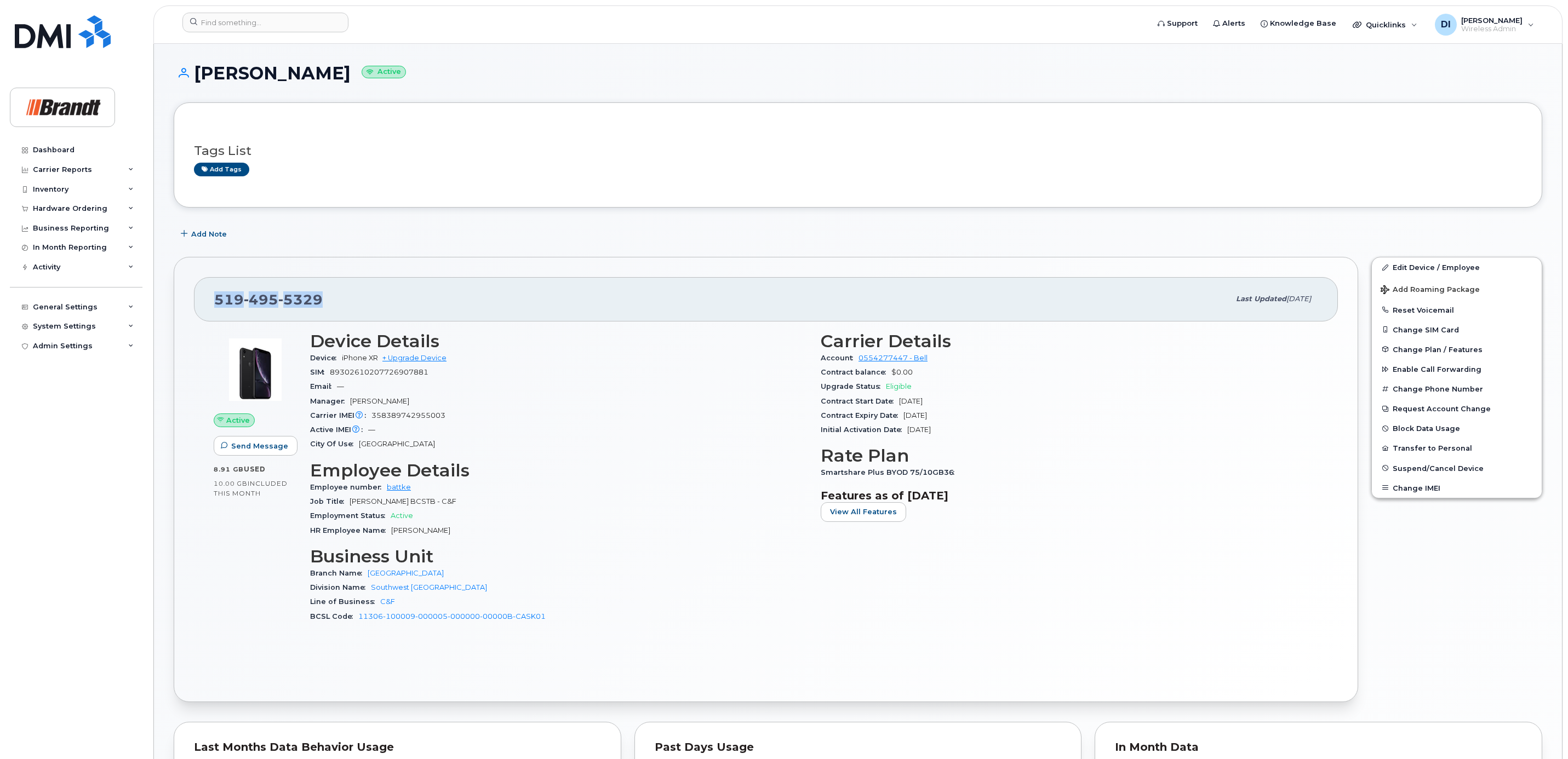
drag, startPoint x: 320, startPoint y: 301, endPoint x: 215, endPoint y: 301, distance: 105.0
click at [215, 301] on span "[PHONE_NUMBER]" at bounding box center [268, 299] width 109 height 17
drag, startPoint x: 216, startPoint y: 301, endPoint x: 400, endPoint y: 231, distance: 196.9
click at [400, 231] on div "Add Note" at bounding box center [858, 234] width 1369 height 20
